Goal: Information Seeking & Learning: Compare options

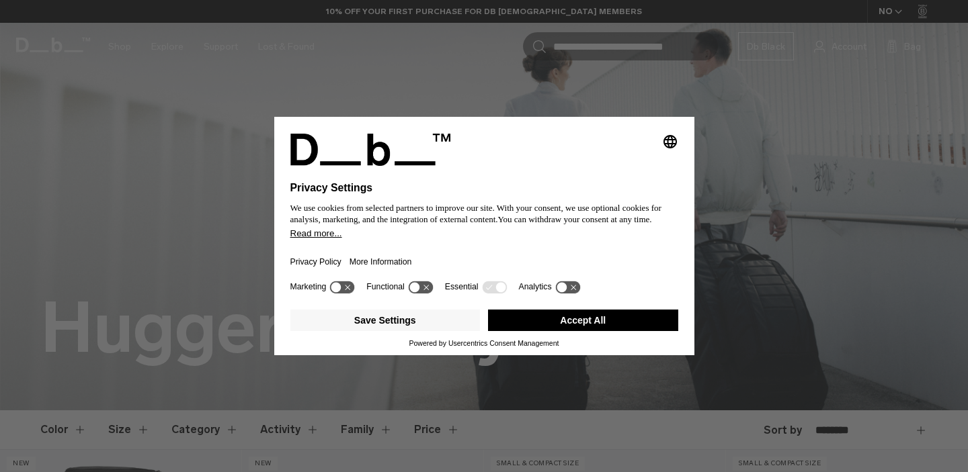
click at [544, 329] on button "Accept All" at bounding box center [583, 321] width 190 height 22
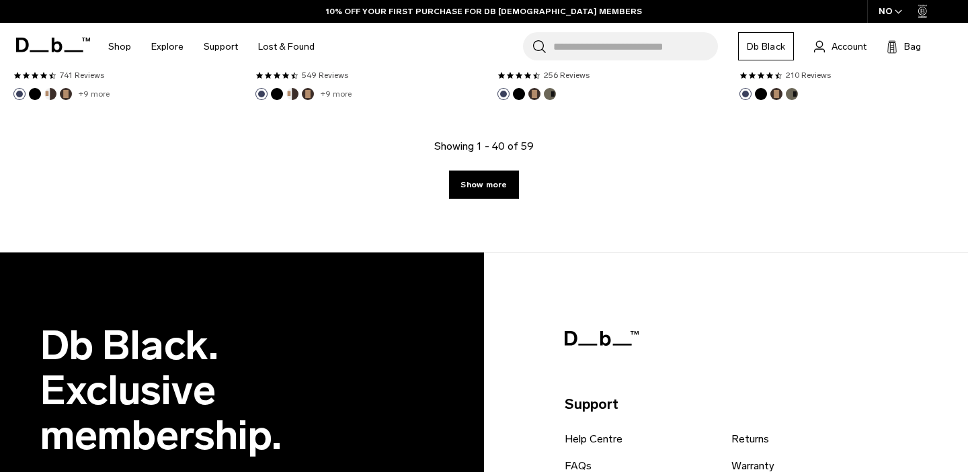
scroll to position [4070, 0]
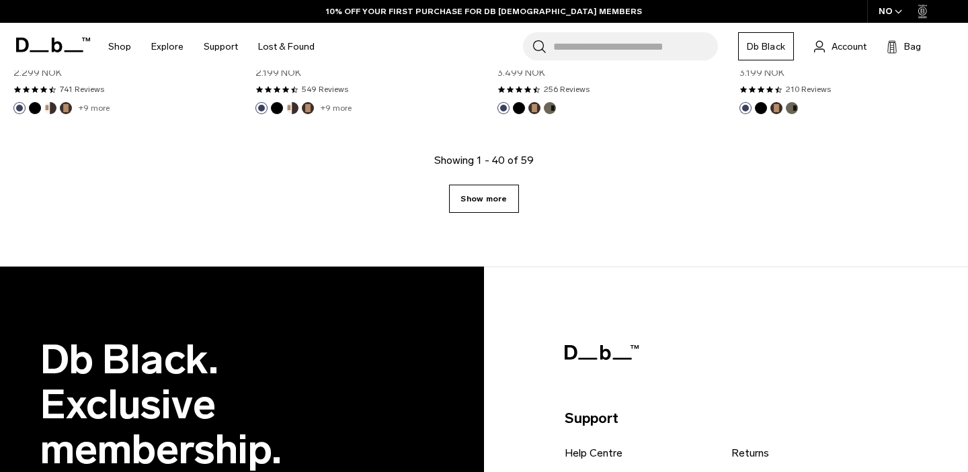
click at [485, 203] on link "Show more" at bounding box center [483, 199] width 69 height 28
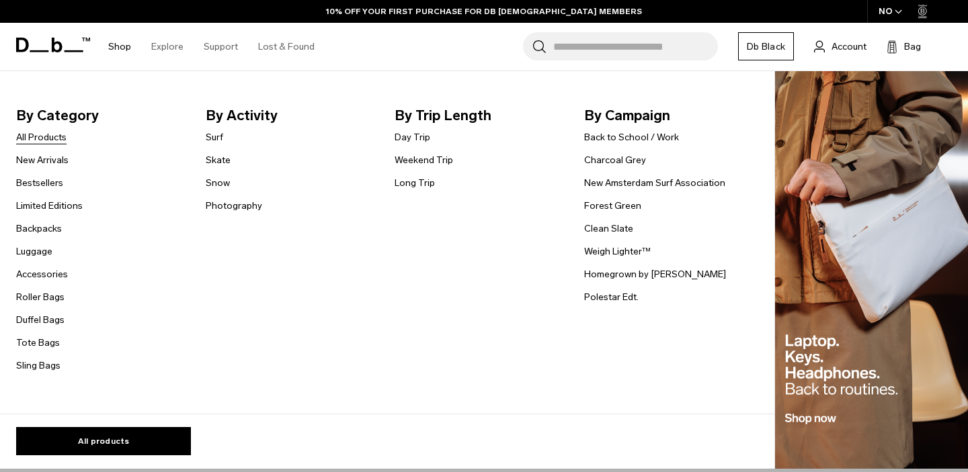
click at [59, 141] on link "All Products" at bounding box center [41, 137] width 50 height 14
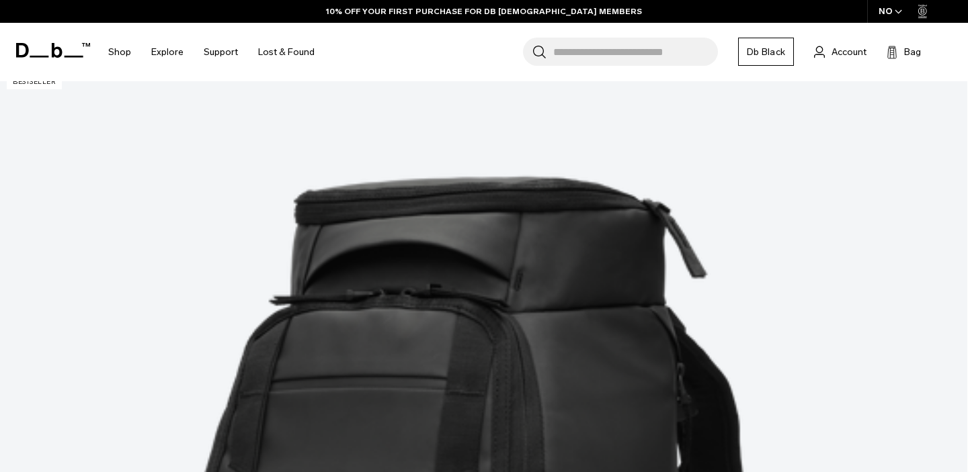
scroll to position [260, 0]
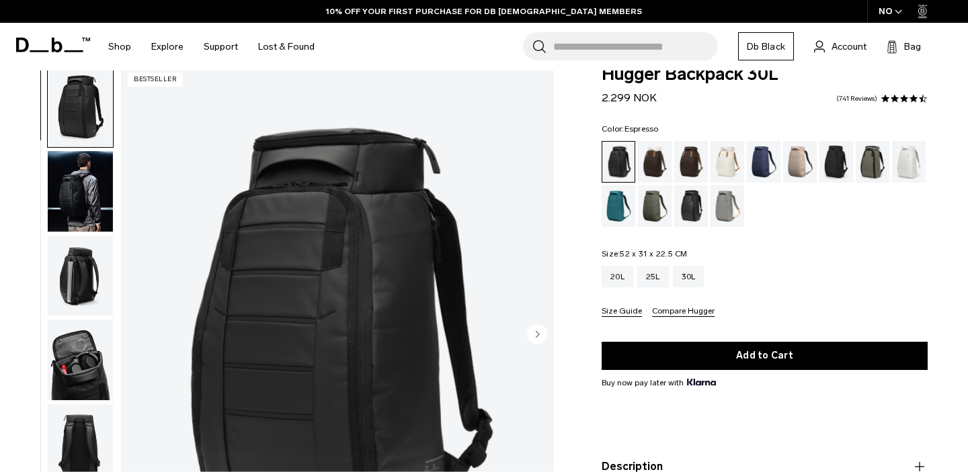
click at [694, 159] on div "Espresso" at bounding box center [691, 162] width 34 height 42
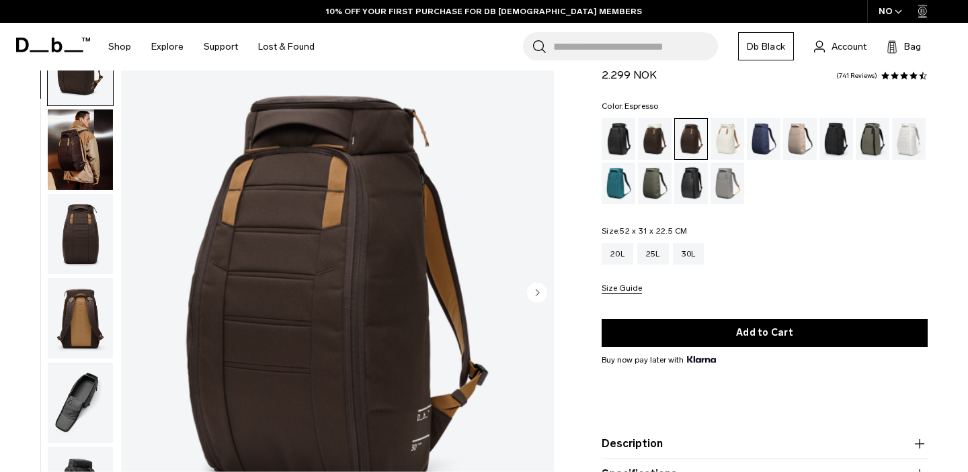
scroll to position [79, 0]
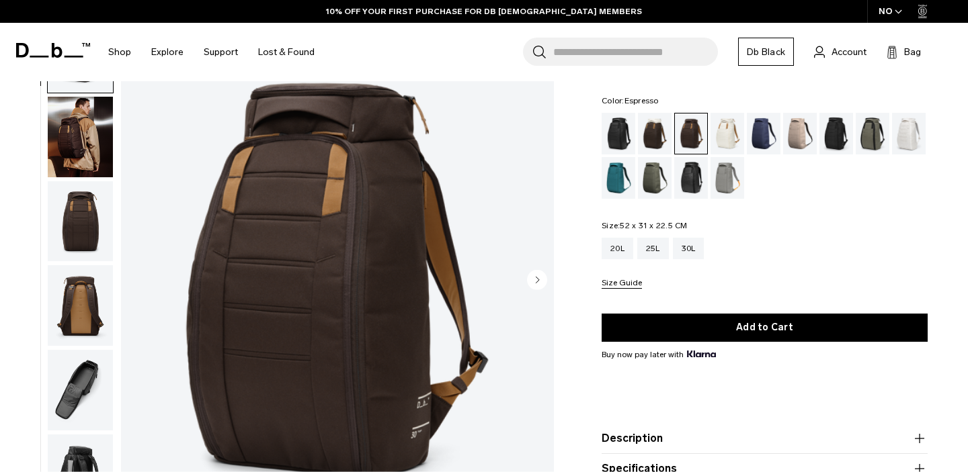
click at [79, 287] on img "button" at bounding box center [80, 305] width 65 height 81
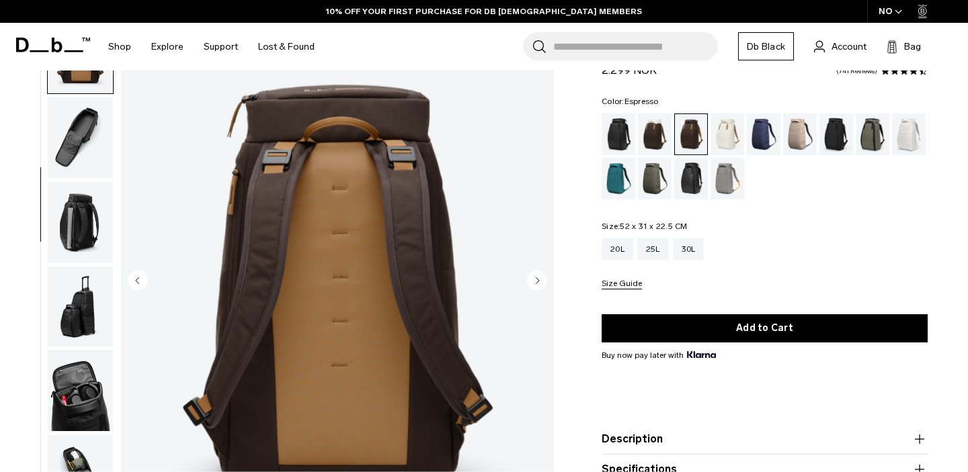
scroll to position [81, 0]
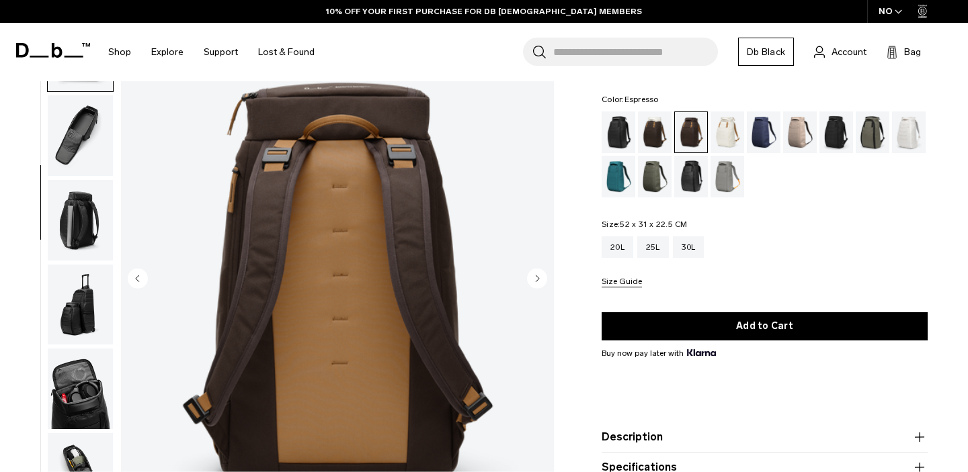
click at [101, 318] on img "button" at bounding box center [80, 305] width 65 height 81
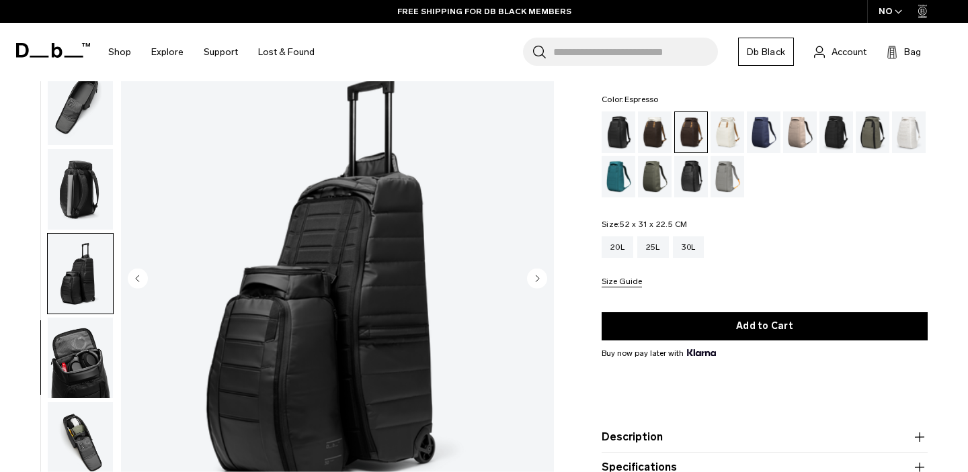
scroll to position [302, 0]
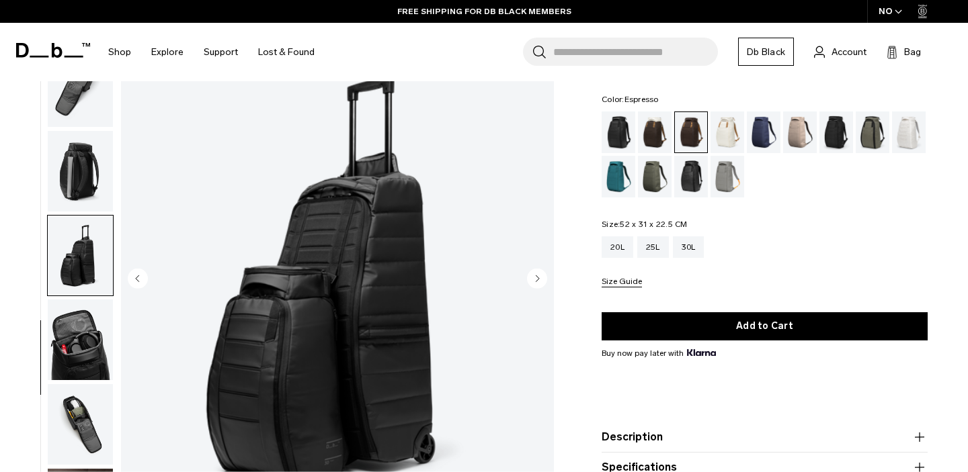
click at [82, 327] on img "button" at bounding box center [80, 340] width 65 height 81
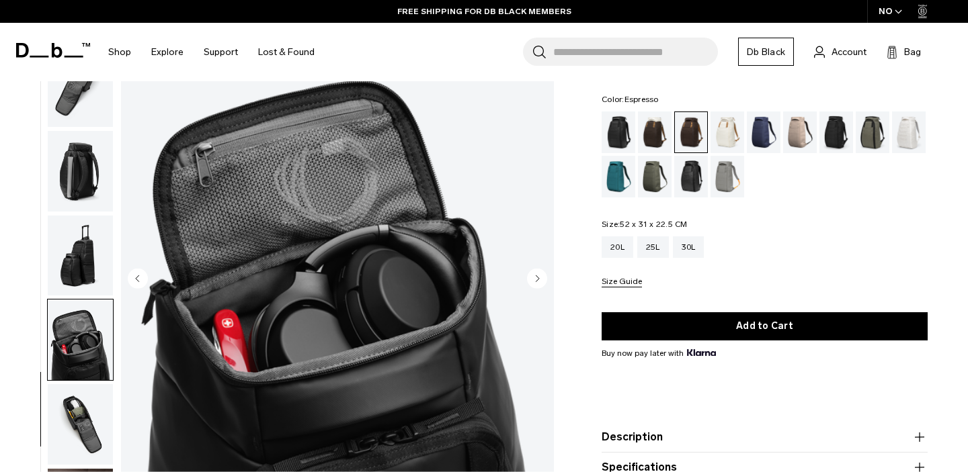
click at [54, 422] on img "button" at bounding box center [80, 424] width 65 height 81
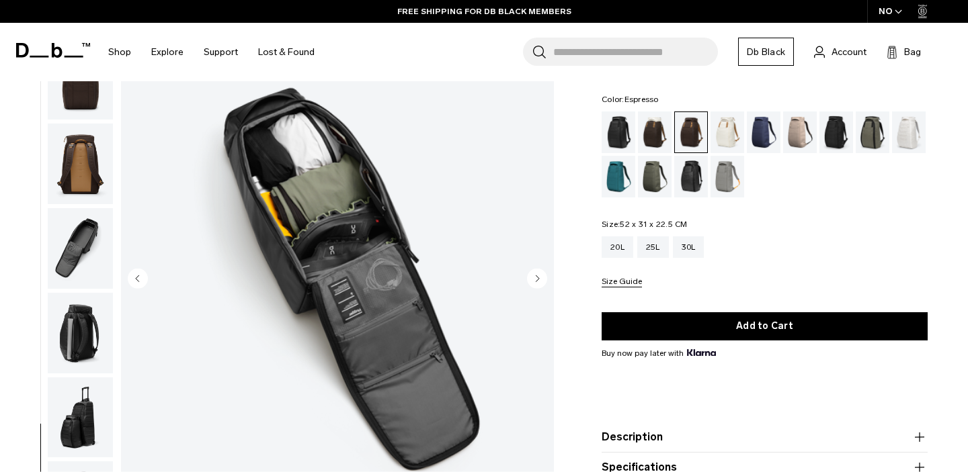
scroll to position [0, 0]
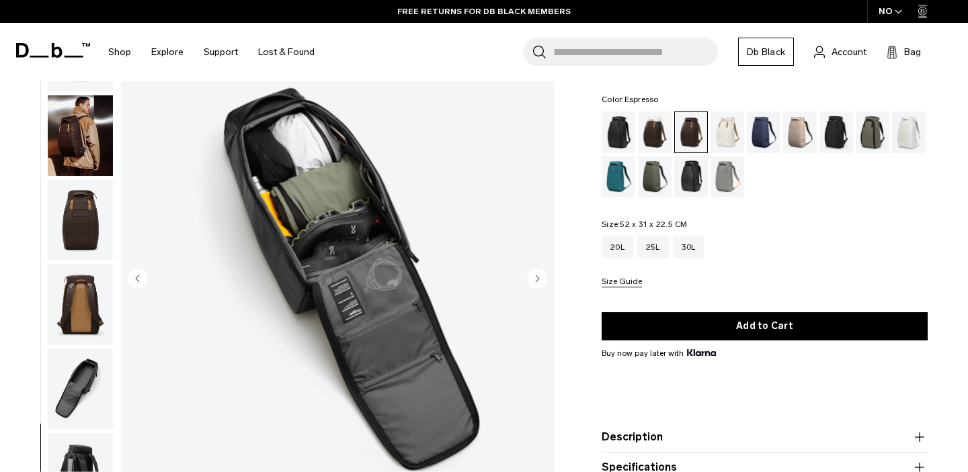
click at [87, 210] on img "button" at bounding box center [80, 220] width 65 height 81
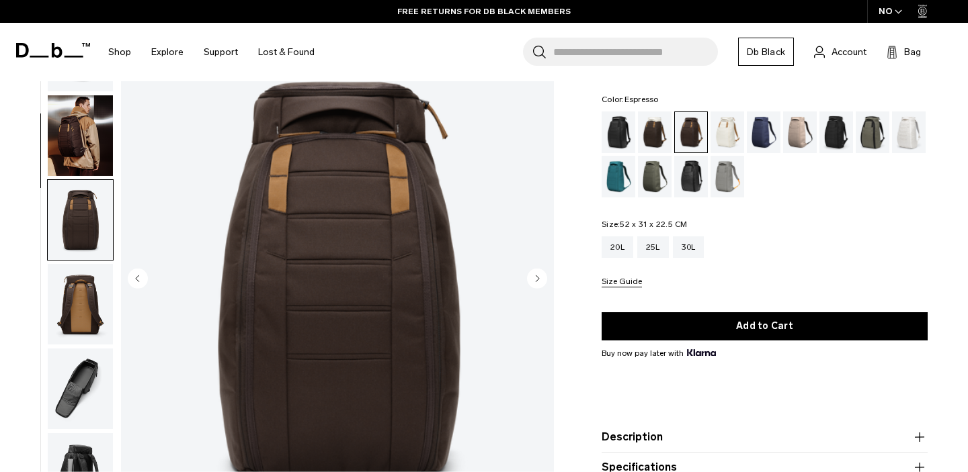
click at [77, 126] on img "button" at bounding box center [80, 135] width 65 height 81
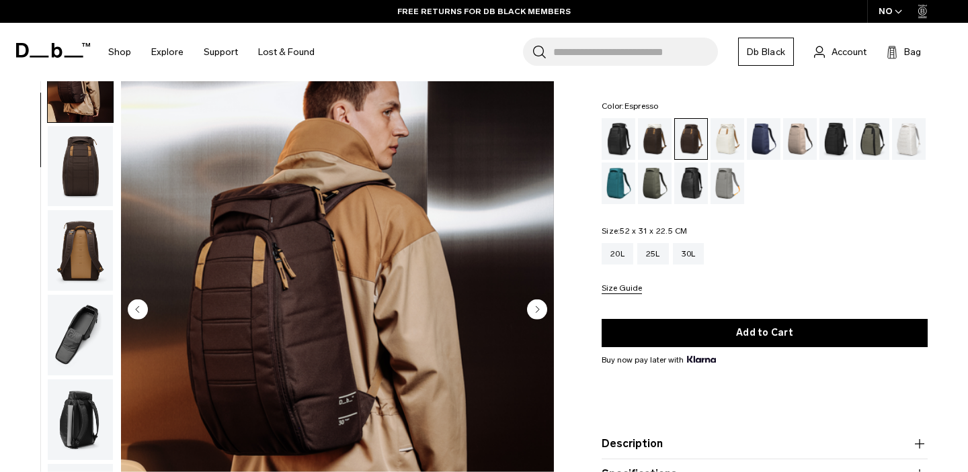
scroll to position [75, 0]
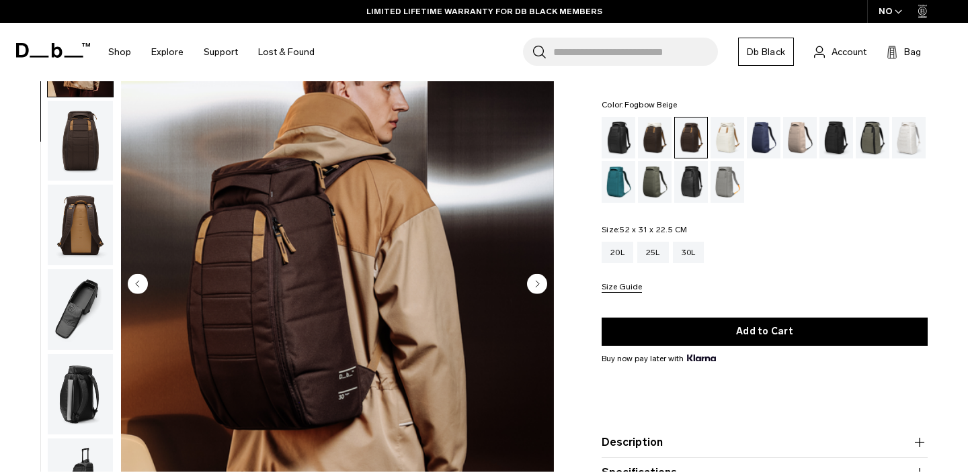
click at [808, 139] on div "Fogbow Beige" at bounding box center [800, 138] width 34 height 42
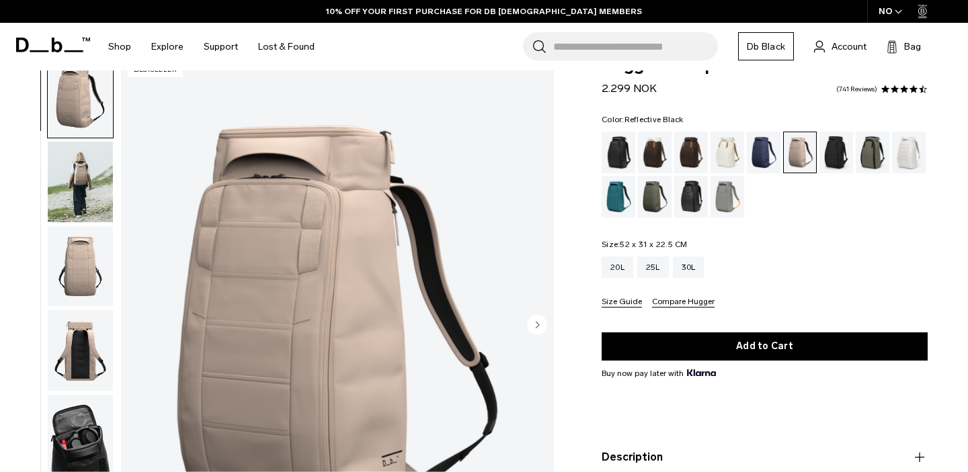
click at [696, 198] on div "Reflective Black" at bounding box center [691, 197] width 34 height 42
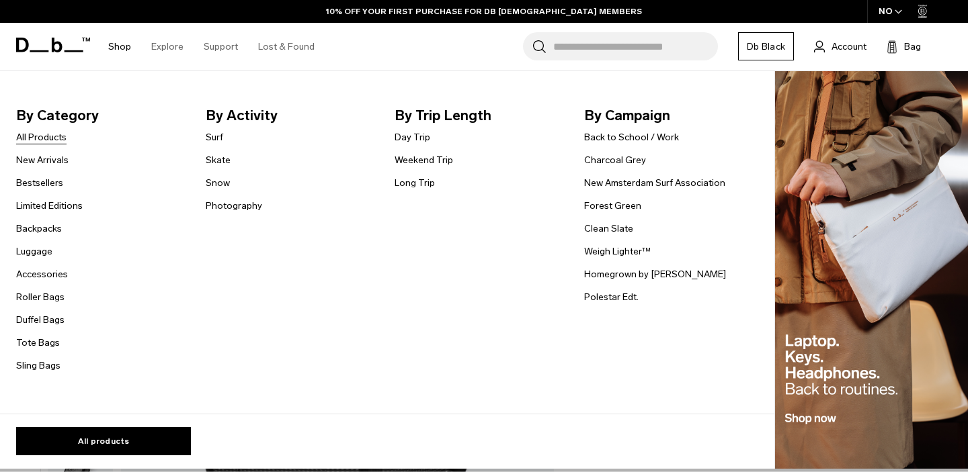
click at [56, 135] on link "All Products" at bounding box center [41, 137] width 50 height 14
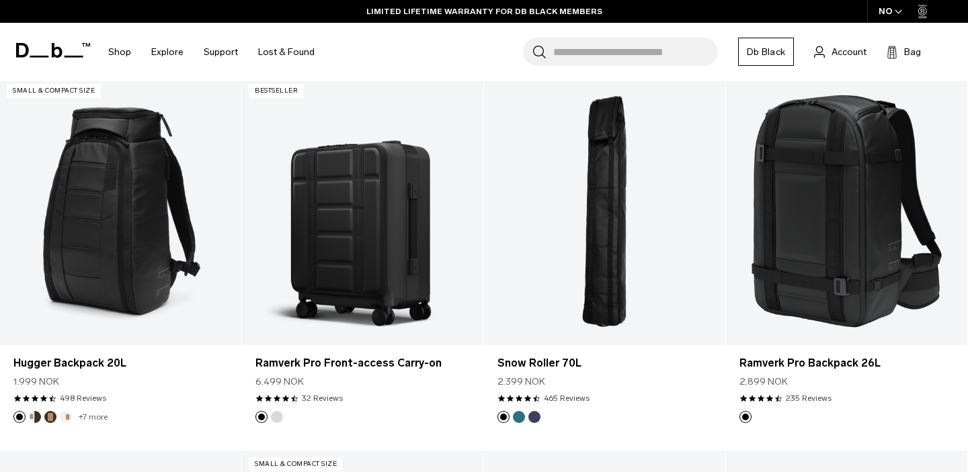
scroll to position [3620, 0]
